Goal: Task Accomplishment & Management: Manage account settings

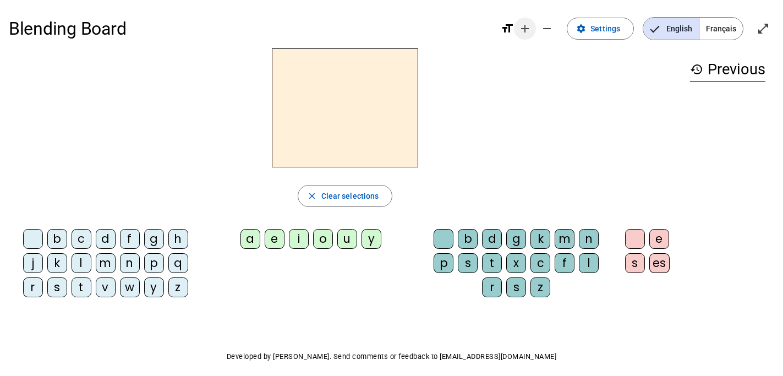
click at [527, 35] on span "Increase font size" at bounding box center [525, 28] width 26 height 26
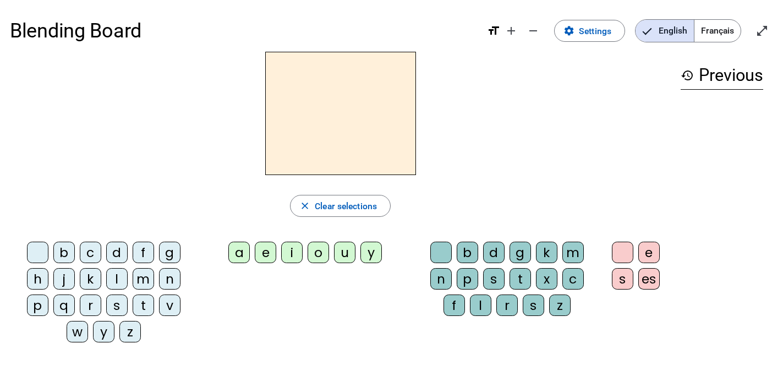
click at [712, 29] on span "Français" at bounding box center [717, 31] width 46 height 22
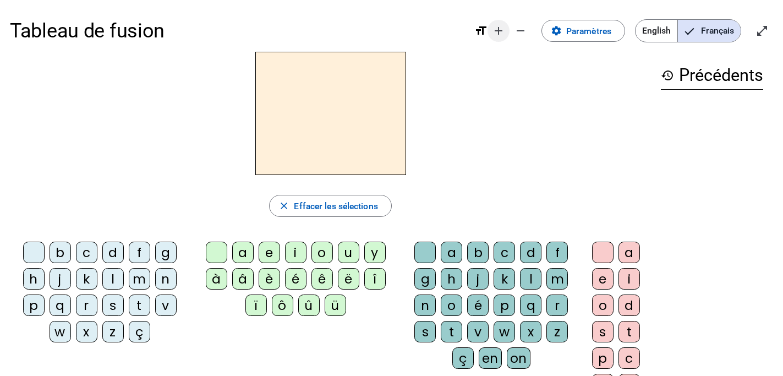
click at [501, 34] on mat-icon "add" at bounding box center [498, 30] width 13 height 13
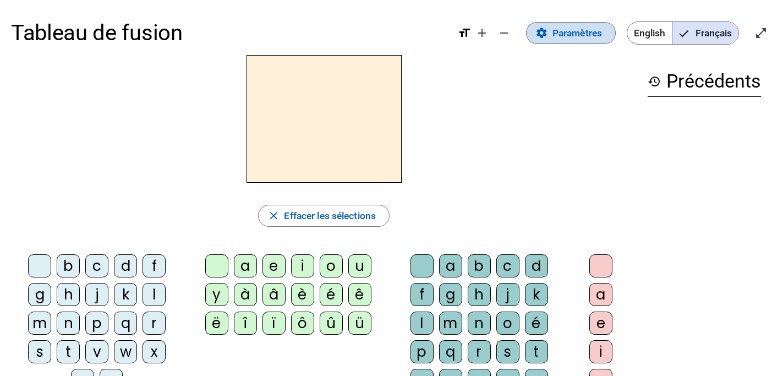
click at [568, 37] on span "Paramètres" at bounding box center [577, 33] width 50 height 17
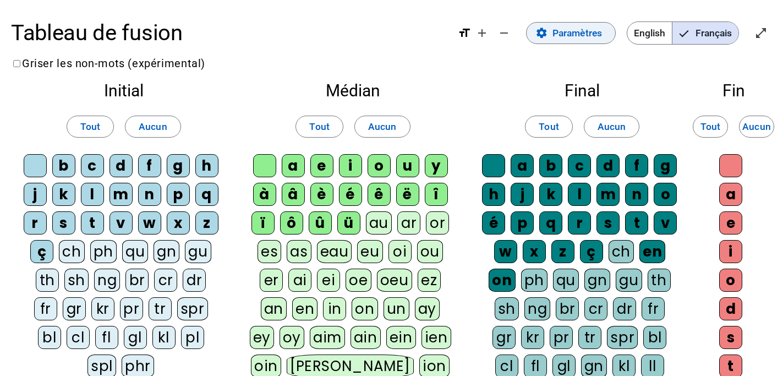
click at [582, 41] on span "Paramètres" at bounding box center [577, 33] width 50 height 17
click at [703, 40] on span "Français" at bounding box center [705, 33] width 66 height 22
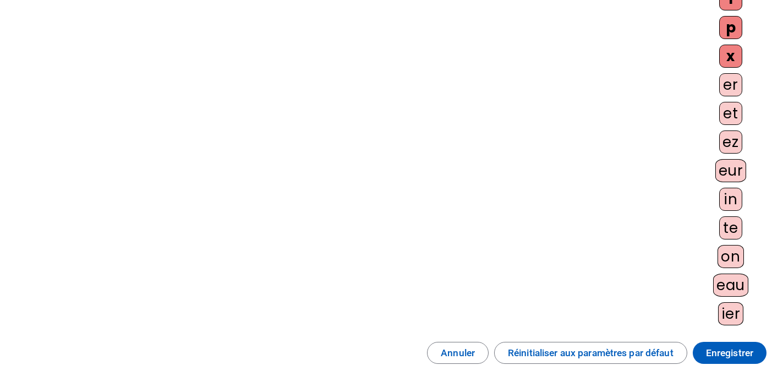
scroll to position [613, 0]
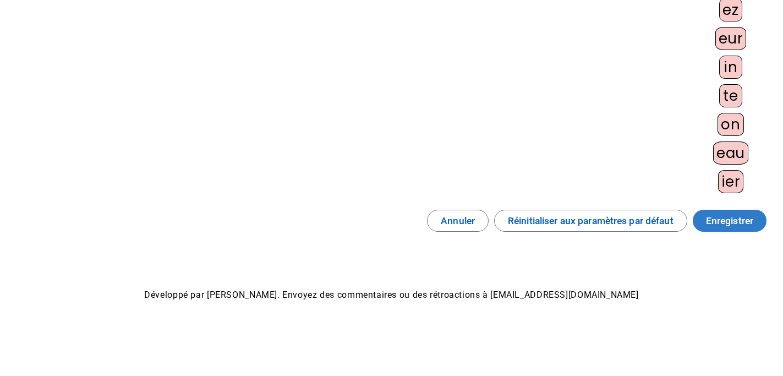
click at [741, 226] on span "Enregistrer" at bounding box center [729, 220] width 47 height 17
